Goal: Transaction & Acquisition: Book appointment/travel/reservation

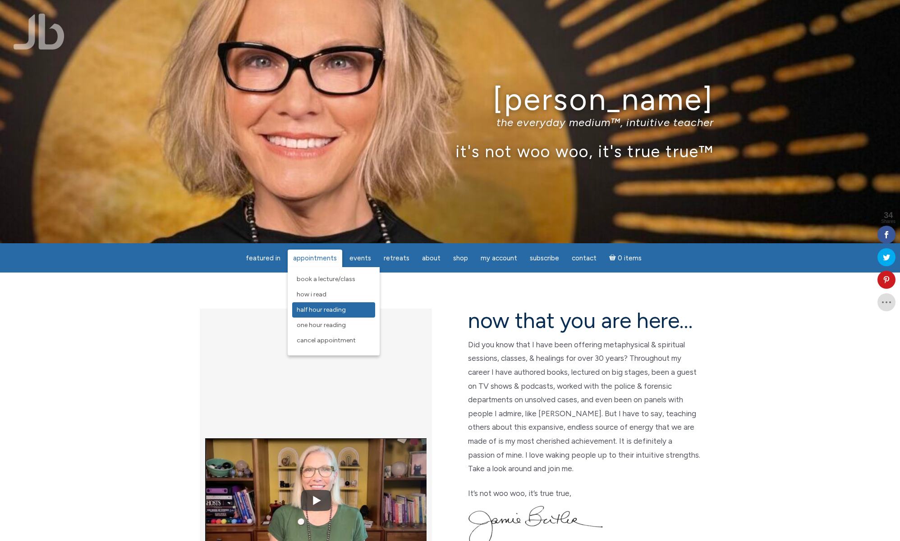
click at [312, 309] on span "Half Hour Reading" at bounding box center [321, 310] width 49 height 8
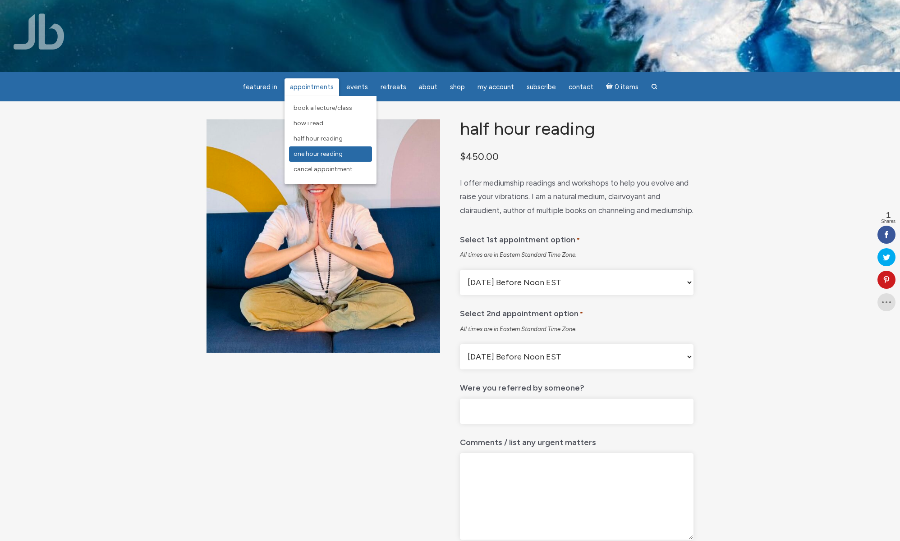
click at [312, 157] on span "One Hour Reading" at bounding box center [318, 154] width 49 height 8
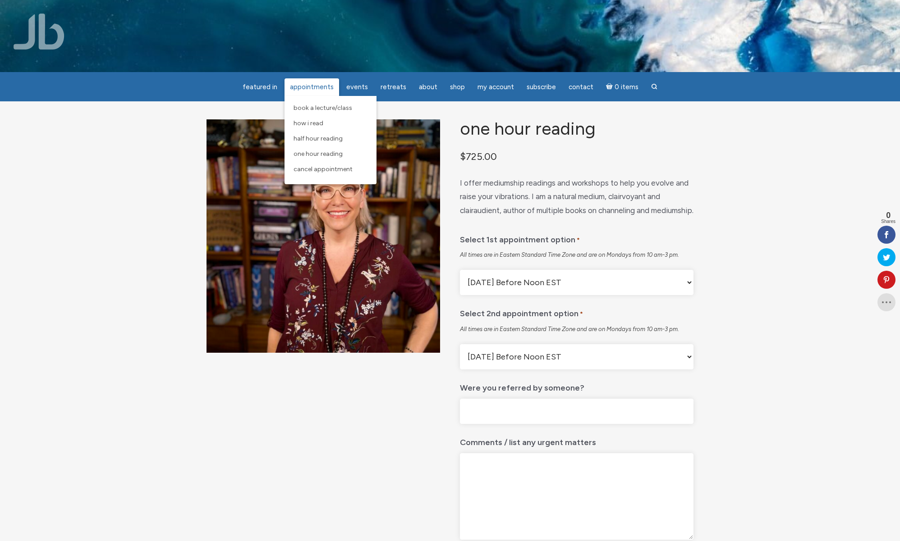
click at [309, 94] on link "Appointments" at bounding box center [311, 87] width 55 height 18
click at [308, 121] on span "How I Read" at bounding box center [309, 123] width 30 height 8
